Goal: Ask a question: Seek information or help from site administrators or community

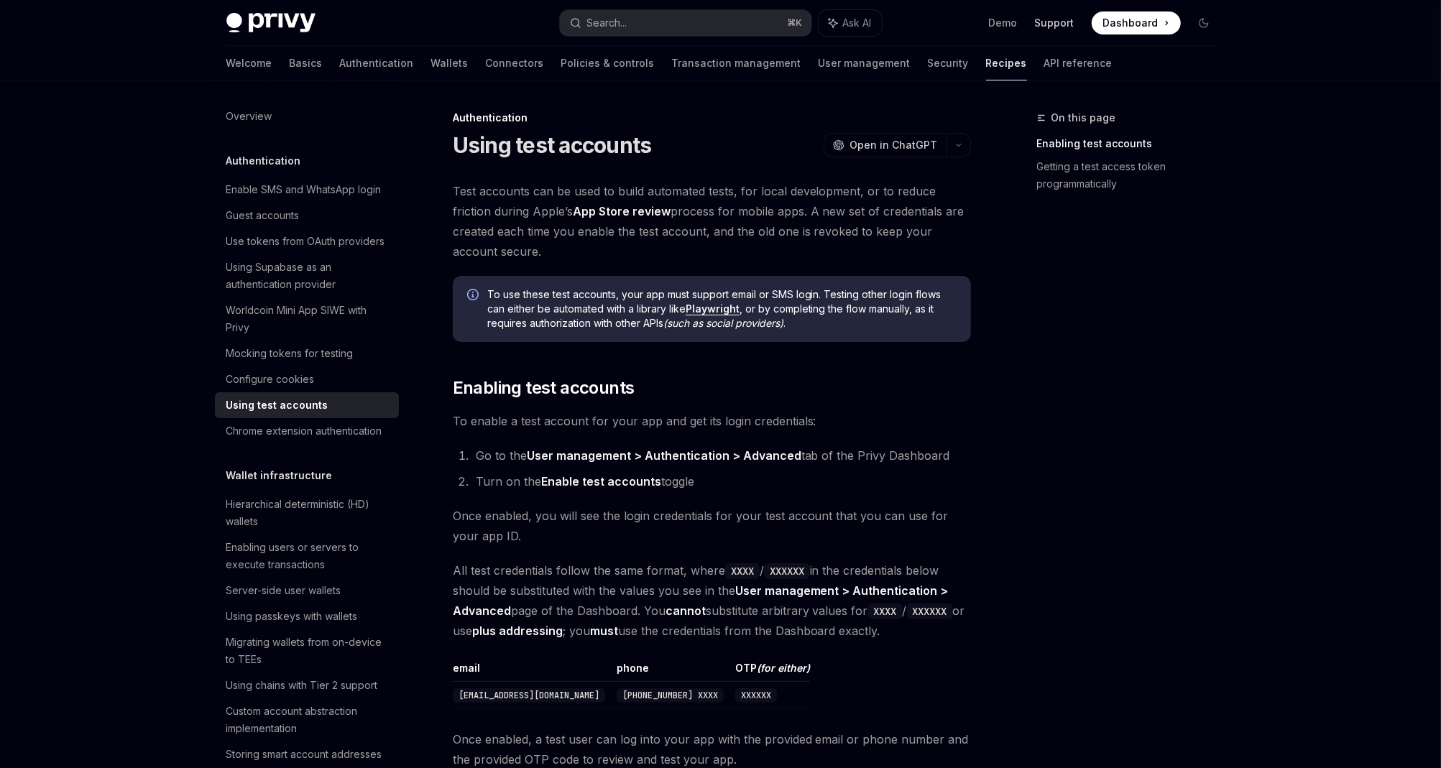
click at [1046, 24] on link "Support" at bounding box center [1055, 23] width 40 height 14
click at [531, 252] on span "Test accounts can be used to build automated tests, for local development, or t…" at bounding box center [712, 221] width 518 height 80
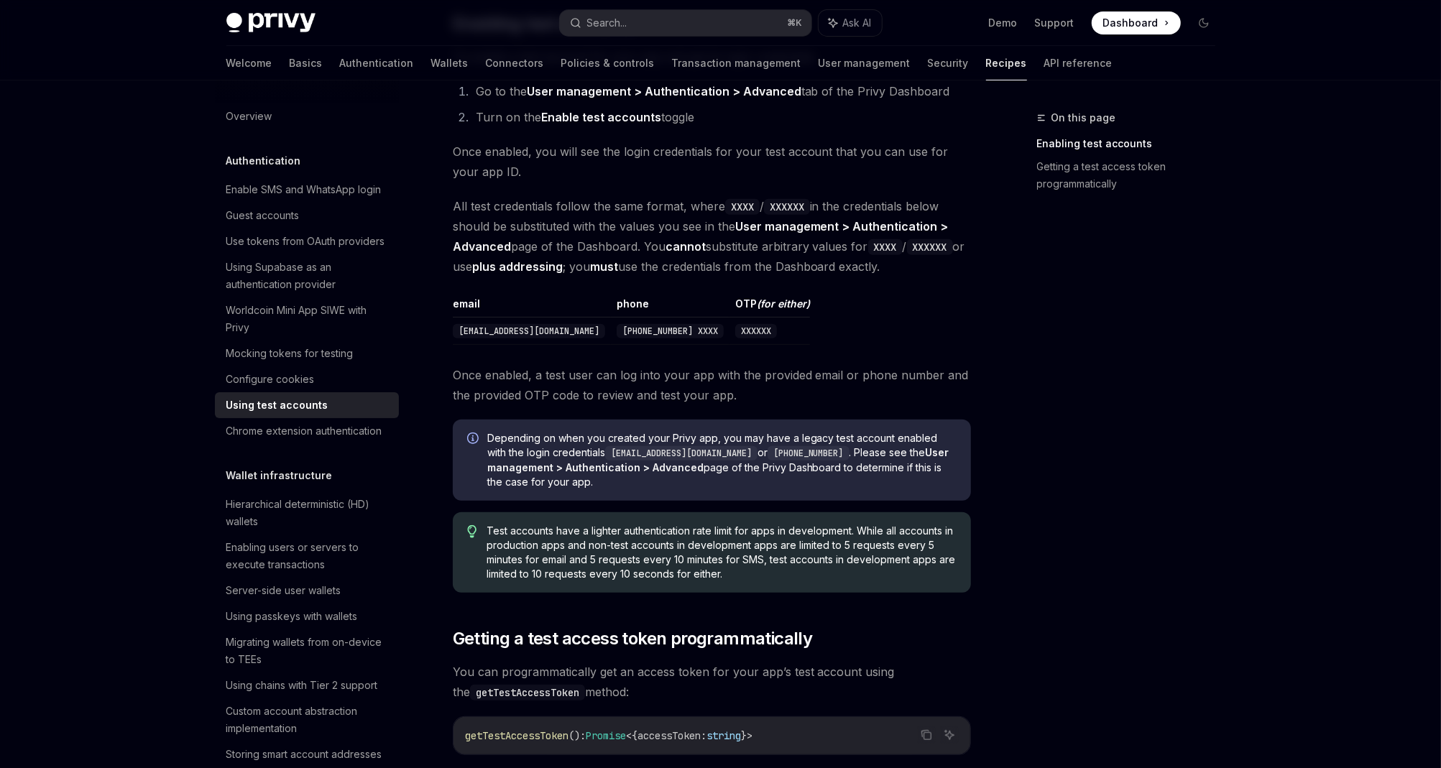
click at [636, 277] on div "Test accounts can be used to build automated tests, for local development, or t…" at bounding box center [712, 370] width 518 height 1106
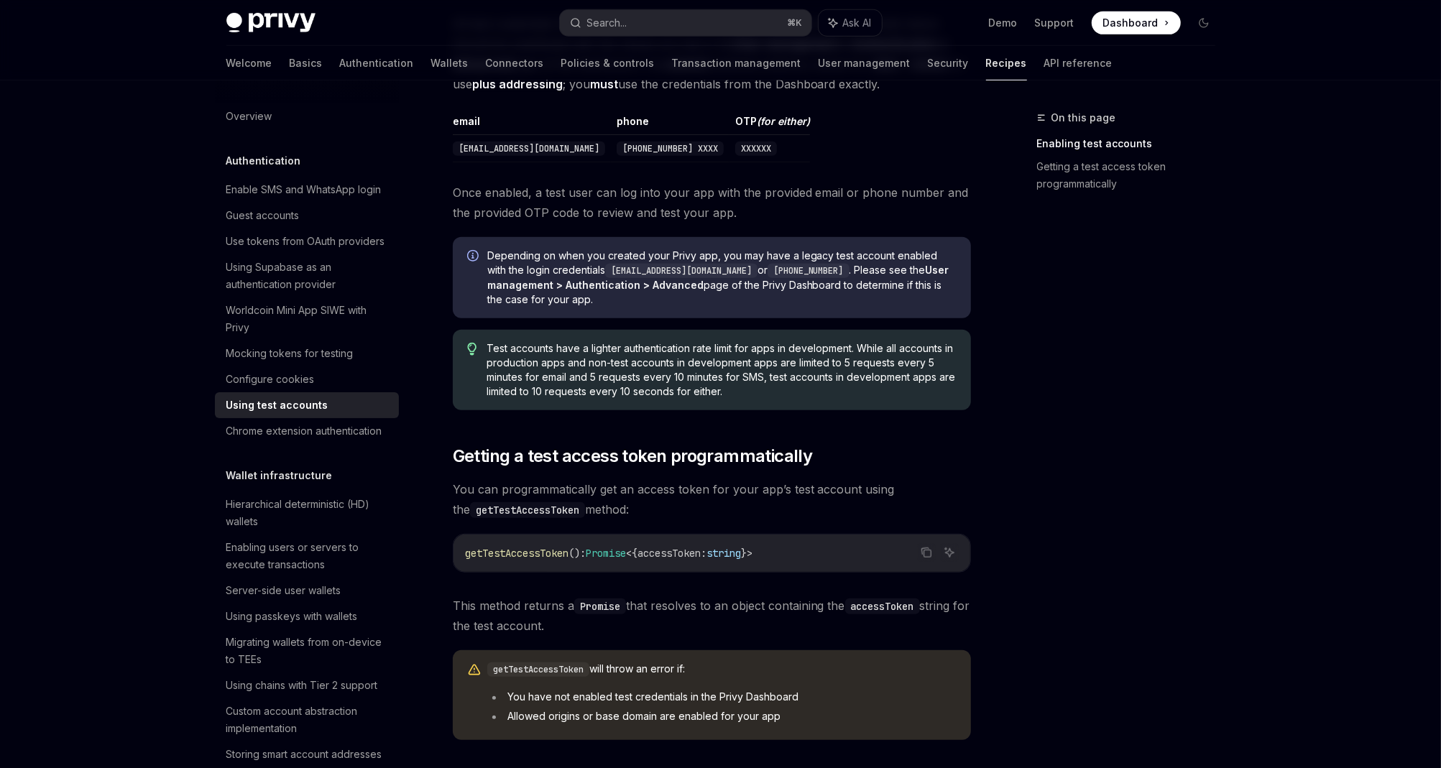
scroll to position [731, 0]
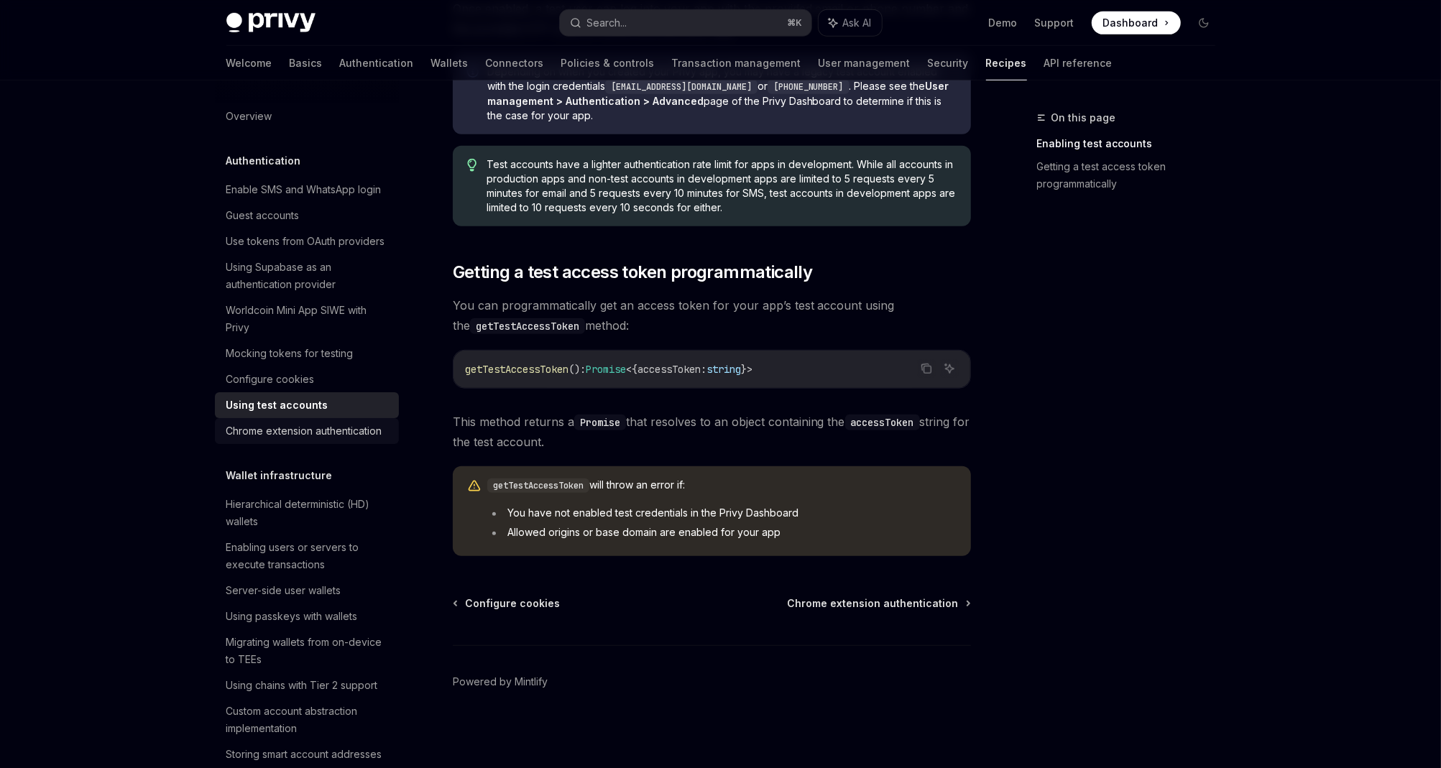
click at [339, 435] on div "Chrome extension authentication" at bounding box center [304, 431] width 156 height 17
type textarea "*"
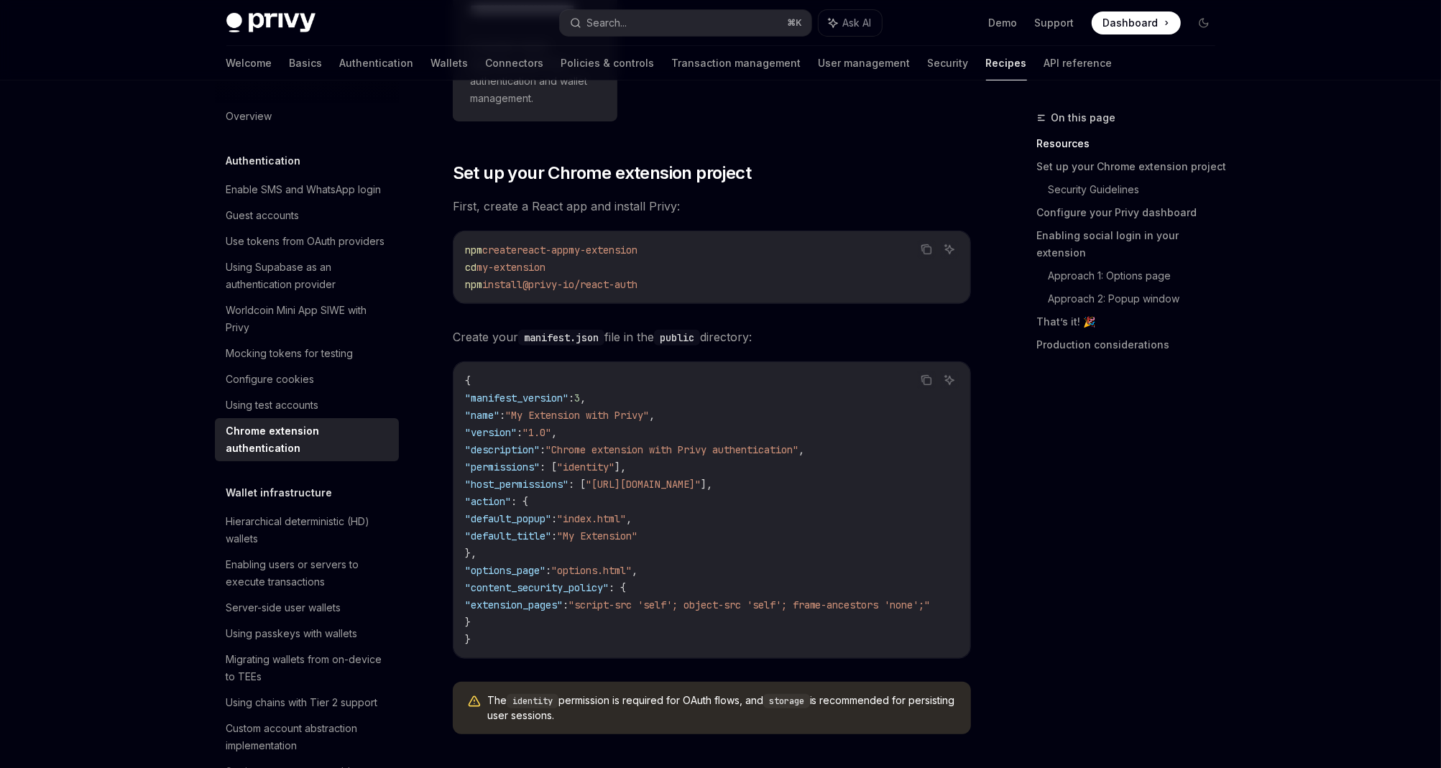
scroll to position [549, 0]
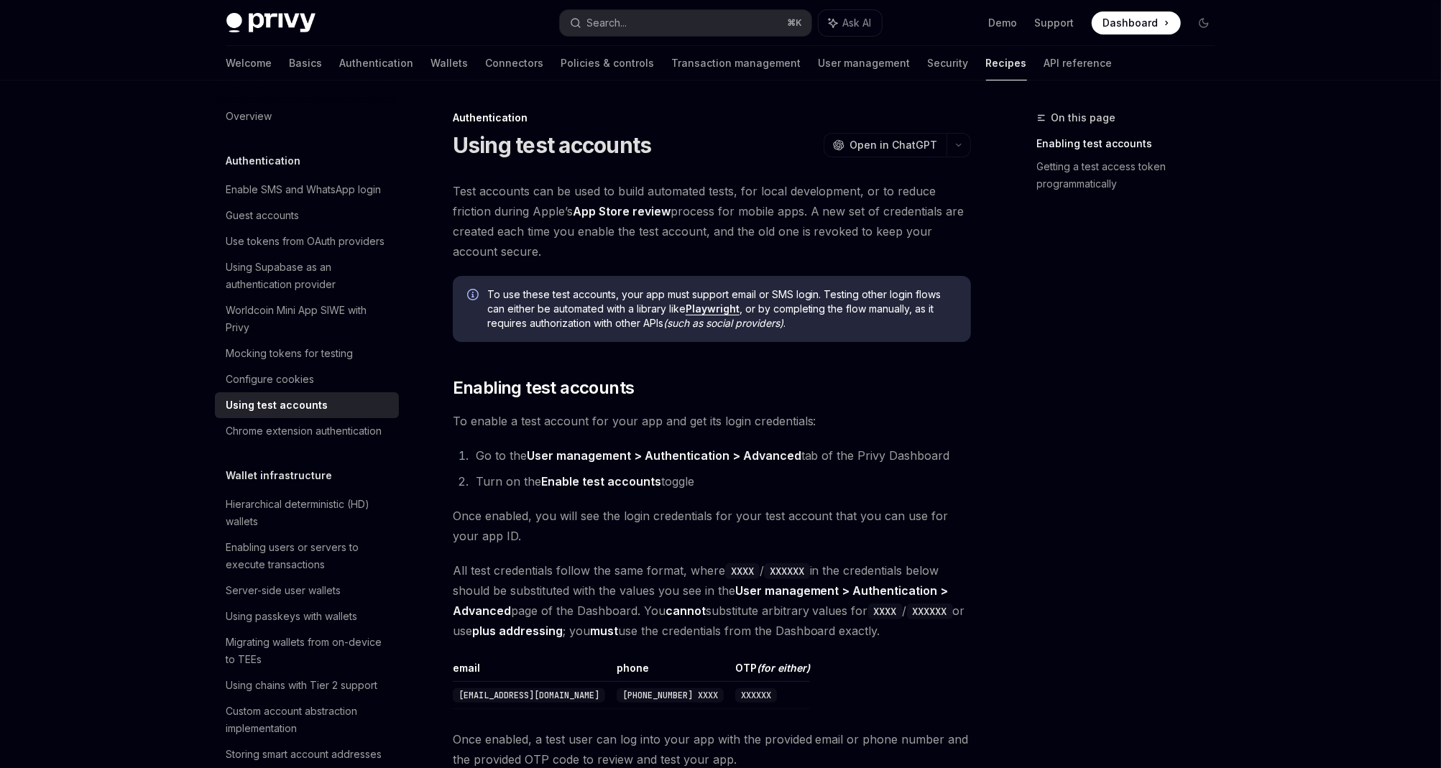
click at [1102, 17] on span at bounding box center [1136, 22] width 89 height 23
